Goal: Task Accomplishment & Management: Use online tool/utility

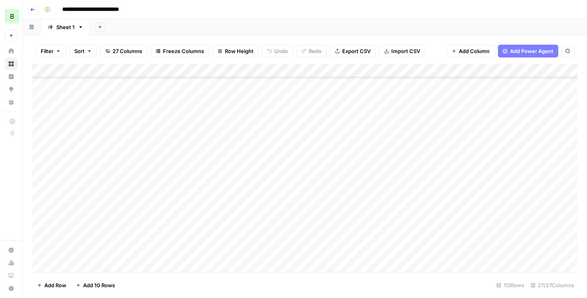
scroll to position [419, 0]
click at [334, 139] on div "Add Column" at bounding box center [304, 168] width 545 height 208
click at [331, 159] on div "Add Column" at bounding box center [304, 168] width 545 height 208
click at [210, 153] on div "Add Column" at bounding box center [304, 168] width 545 height 208
click at [328, 155] on div "Add Column" at bounding box center [304, 168] width 545 height 208
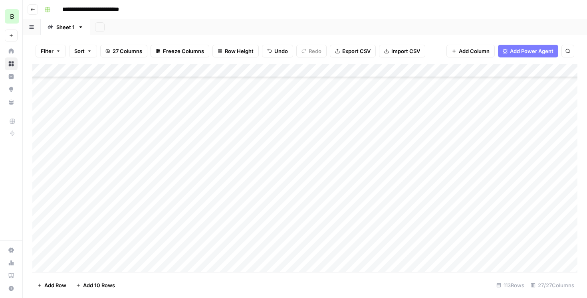
click at [328, 155] on div "Add Column" at bounding box center [304, 168] width 545 height 208
type textarea "*"
click at [334, 167] on div "Add Column" at bounding box center [304, 168] width 545 height 208
click at [210, 166] on div "Add Column" at bounding box center [304, 168] width 545 height 208
click at [343, 168] on div "Add Column" at bounding box center [304, 168] width 545 height 208
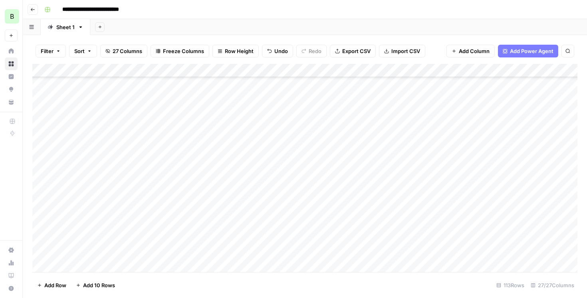
click at [343, 168] on div "Add Column" at bounding box center [304, 168] width 545 height 208
type textarea "*"
click at [446, 136] on div "Add Column" at bounding box center [304, 168] width 545 height 208
click at [335, 134] on div "Add Column" at bounding box center [304, 168] width 545 height 208
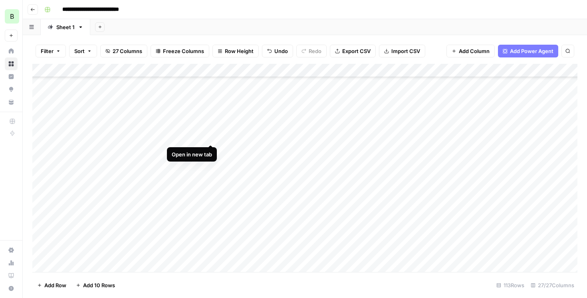
click at [212, 136] on div "Add Column" at bounding box center [304, 168] width 545 height 208
click at [337, 136] on div "Add Column" at bounding box center [304, 168] width 545 height 208
type textarea "*"
click at [321, 155] on div "Add Column" at bounding box center [304, 168] width 545 height 208
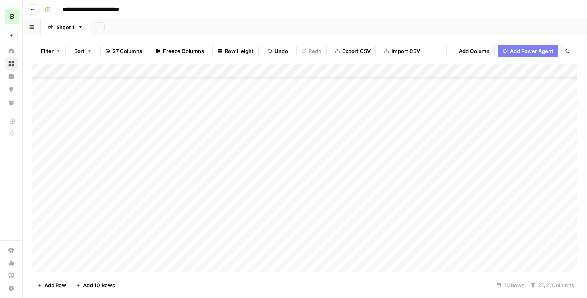
scroll to position [458, 0]
click at [210, 155] on div "Add Column" at bounding box center [304, 168] width 545 height 208
